Goal: Connect with others: Connect with others

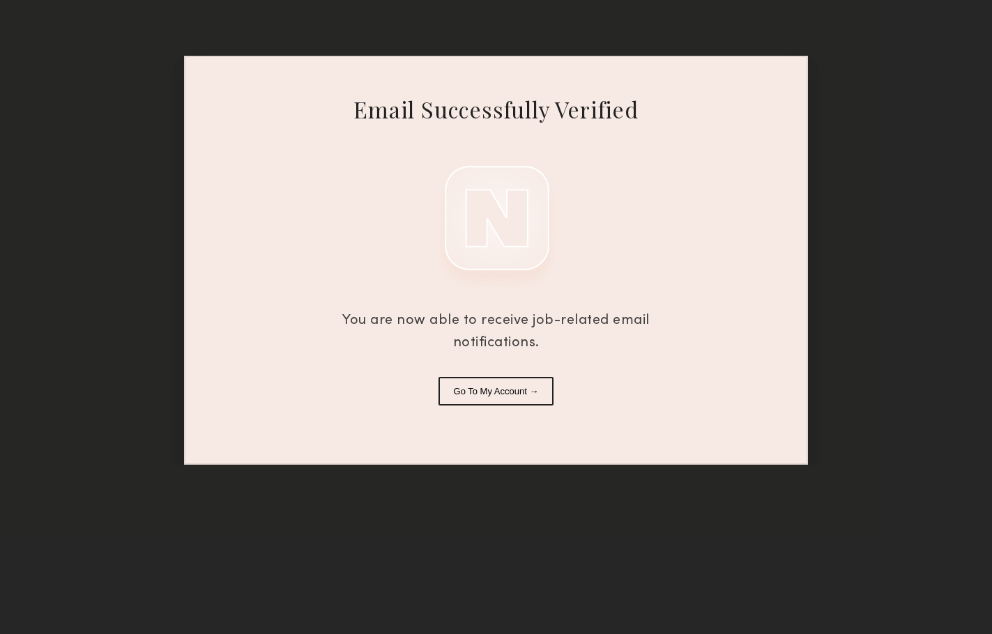
click at [495, 395] on button "Go To My Account →" at bounding box center [497, 391] width 116 height 29
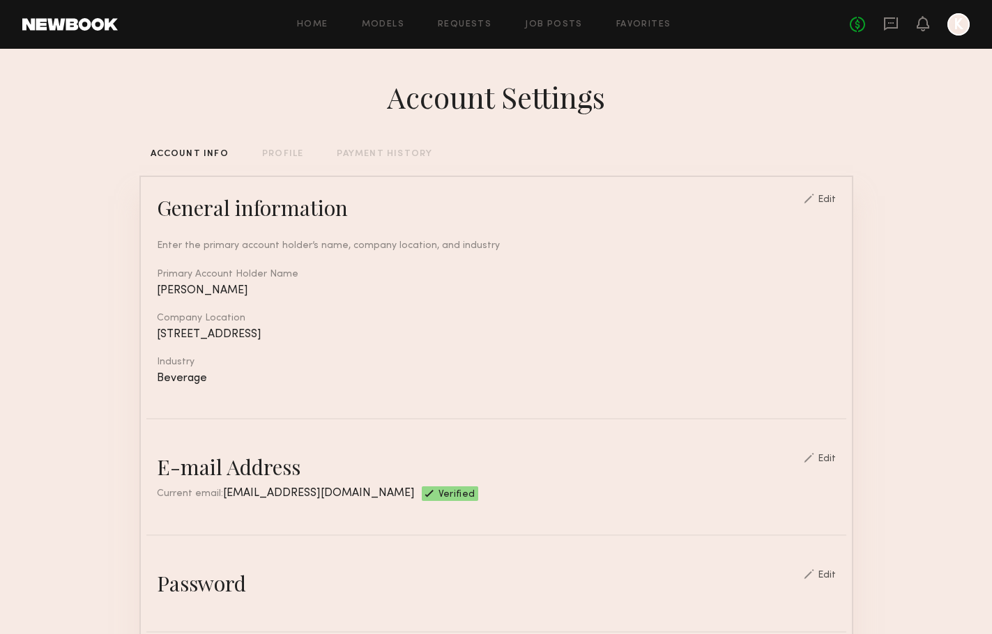
click at [971, 28] on header "Home Models Requests Job Posts Favorites Sign Out No fees up to $5,000 K" at bounding box center [496, 24] width 992 height 49
click at [957, 29] on div at bounding box center [958, 24] width 22 height 22
click at [886, 26] on icon at bounding box center [890, 23] width 15 height 15
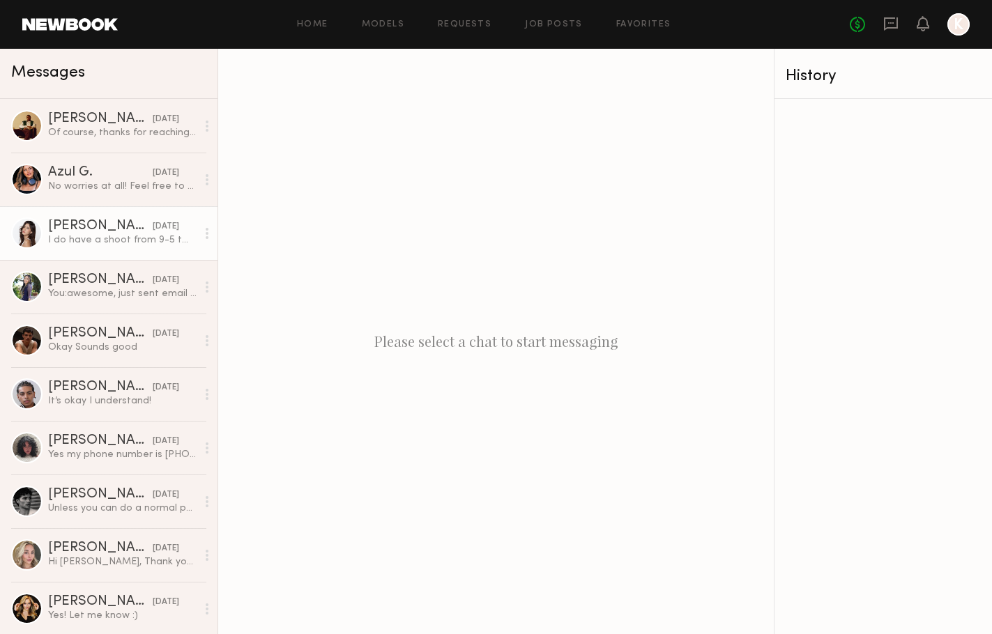
click at [86, 227] on div "[PERSON_NAME]" at bounding box center [100, 227] width 105 height 14
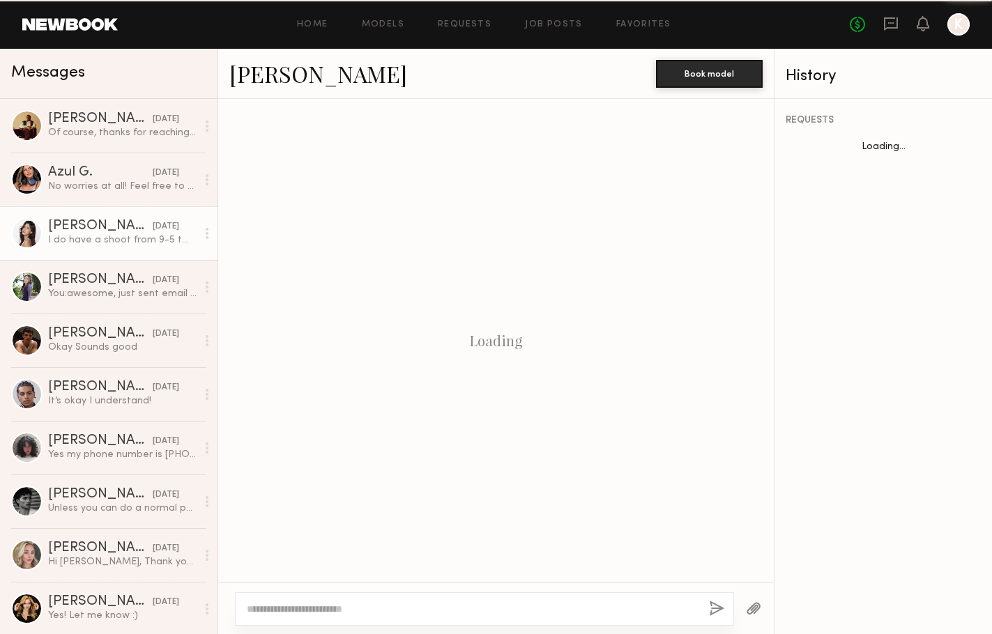
scroll to position [866, 0]
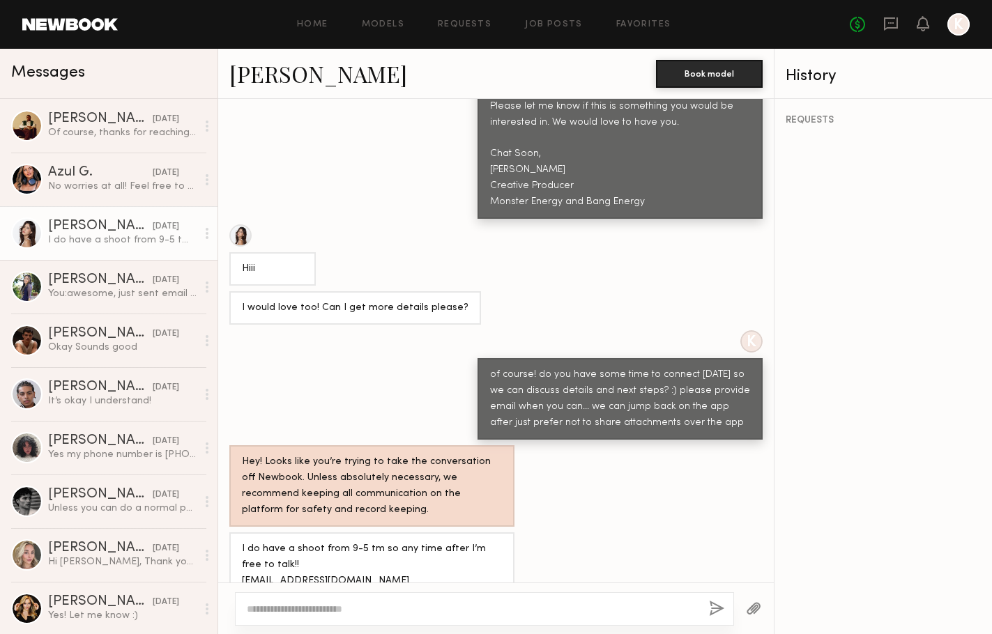
click at [277, 77] on link "[PERSON_NAME]" at bounding box center [318, 74] width 178 height 30
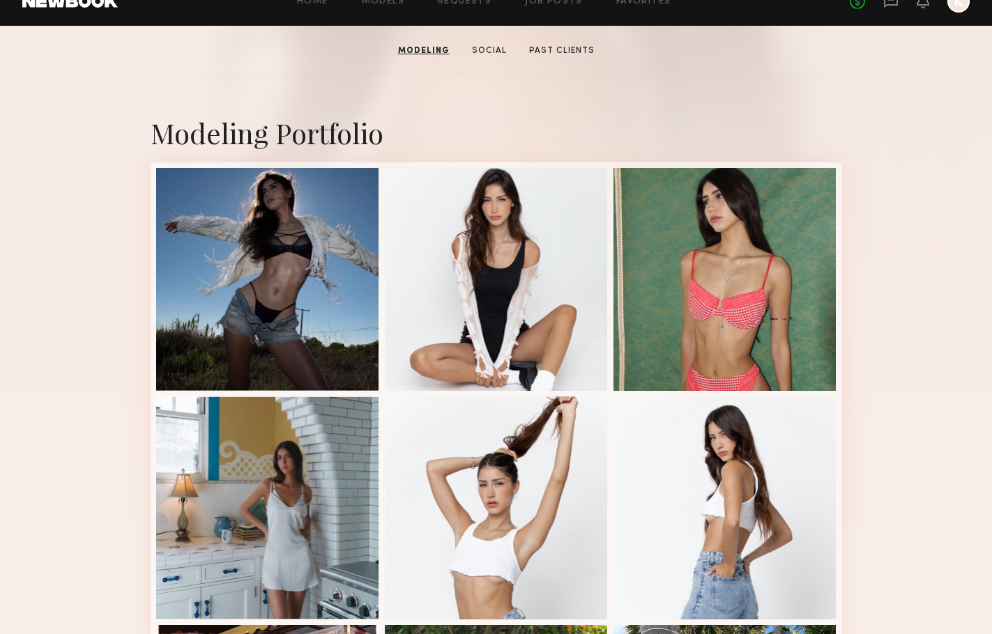
scroll to position [243, 0]
